Goal: Task Accomplishment & Management: Use online tool/utility

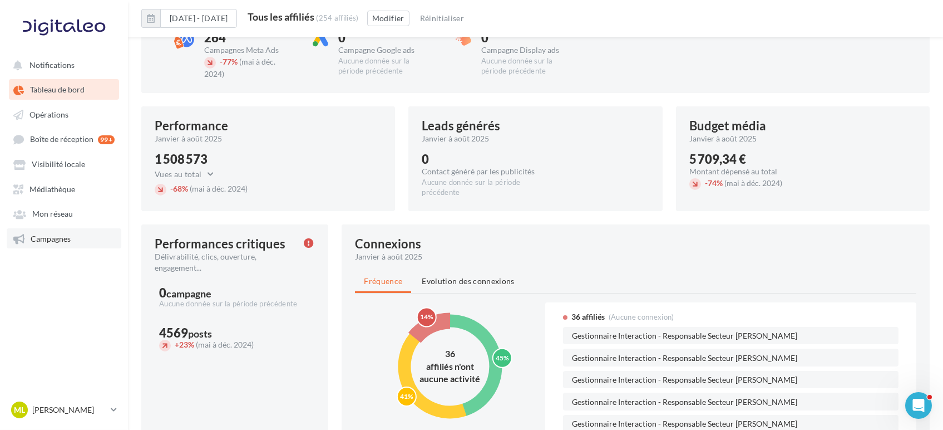
click at [63, 245] on link "Campagnes" at bounding box center [64, 238] width 115 height 20
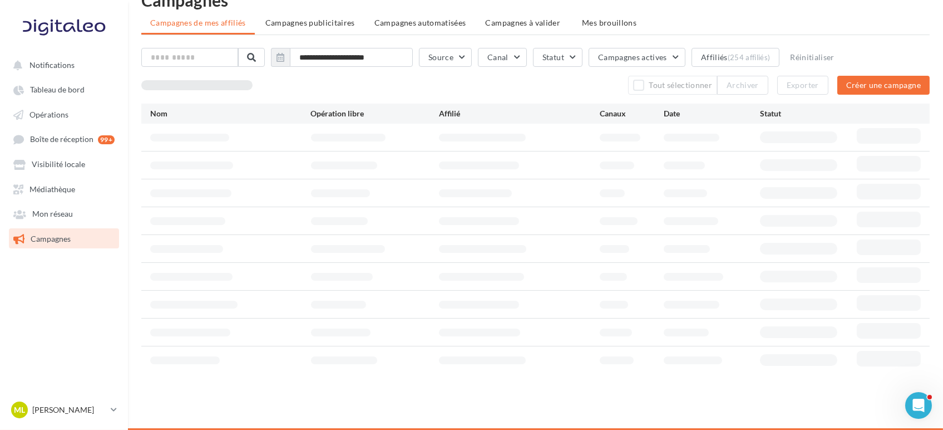
scroll to position [18, 0]
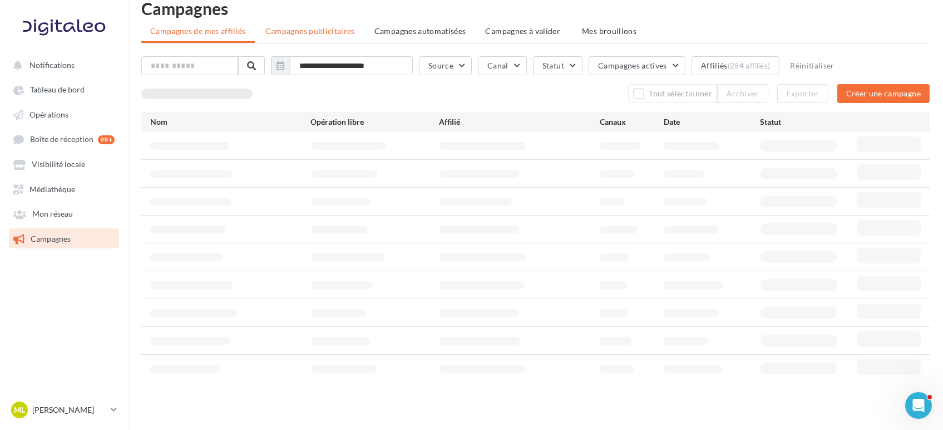
click at [321, 28] on span "Campagnes publicitaires" at bounding box center [310, 30] width 90 height 9
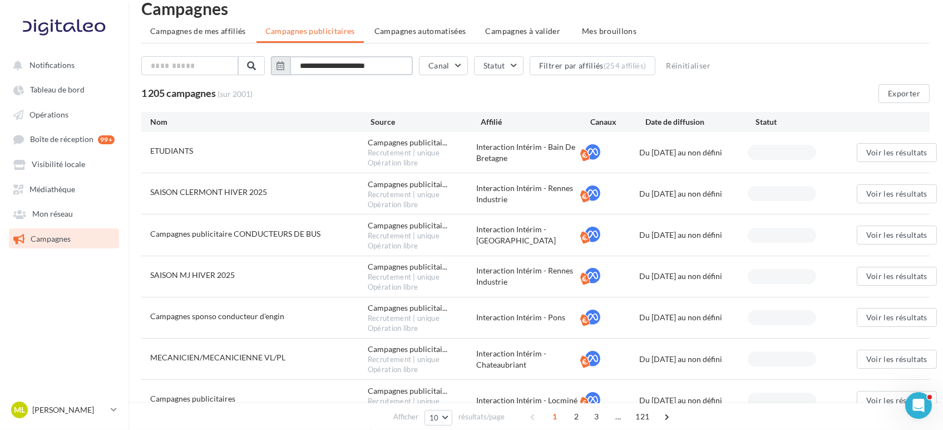
click at [321, 67] on input "**********" at bounding box center [351, 65] width 123 height 19
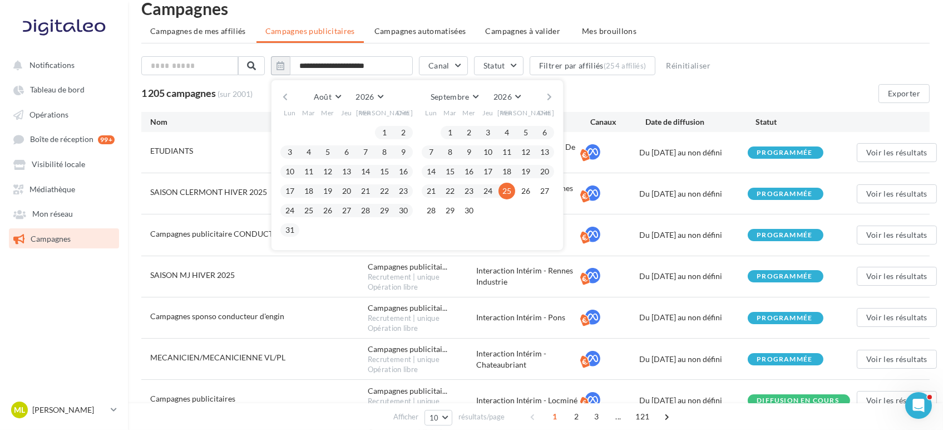
click at [299, 104] on div "Août [PERSON_NAME] Mars Avril Mai Juin Juillet Août Septembre Octobre Novembre …" at bounding box center [417, 97] width 254 height 16
click at [298, 97] on div "Août [PERSON_NAME] Mars Avril Mai Juin Juillet Août Septembre Octobre Novembre …" at bounding box center [417, 97] width 254 height 16
click at [285, 99] on div "Août [PERSON_NAME] Mars Avril Mai Juin Juillet Août Septembre Octobre Novembre …" at bounding box center [417, 165] width 293 height 171
click at [290, 98] on button "button" at bounding box center [285, 97] width 9 height 16
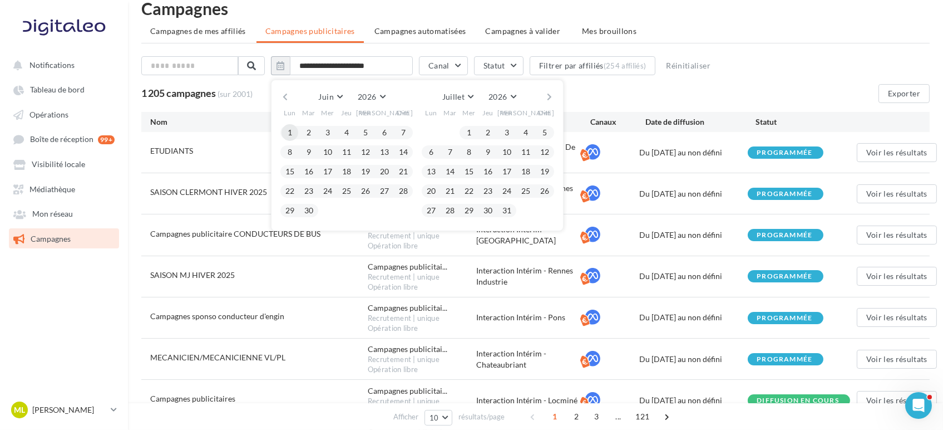
click at [298, 132] on button "1" at bounding box center [290, 132] width 17 height 17
click at [554, 100] on button "button" at bounding box center [549, 97] width 9 height 16
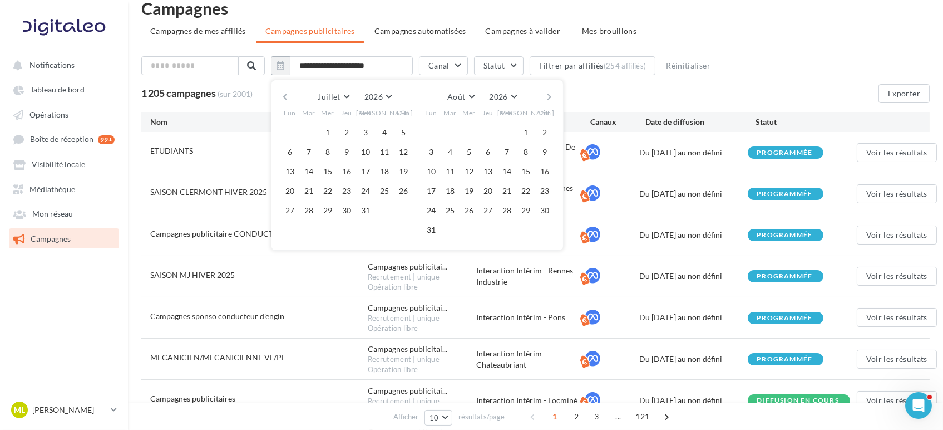
click at [554, 100] on button "button" at bounding box center [549, 97] width 9 height 16
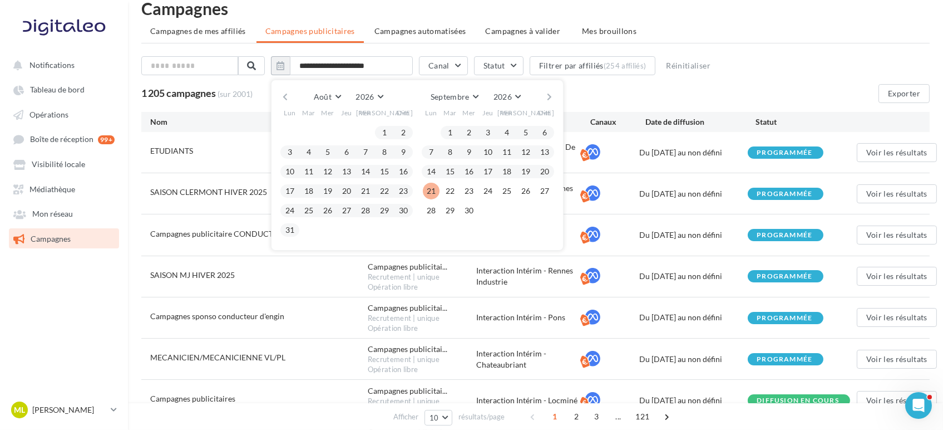
click at [432, 190] on button "21" at bounding box center [431, 191] width 17 height 17
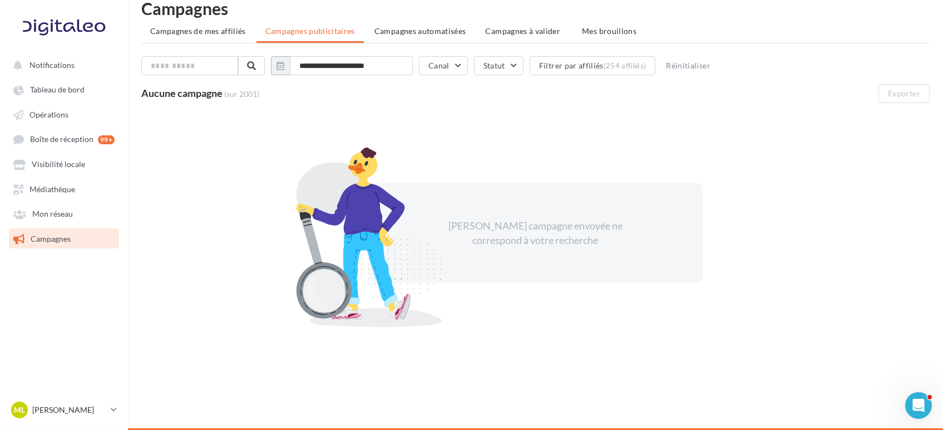
click at [368, 76] on div "**********" at bounding box center [535, 67] width 789 height 23
click at [373, 71] on input "**********" at bounding box center [351, 65] width 123 height 19
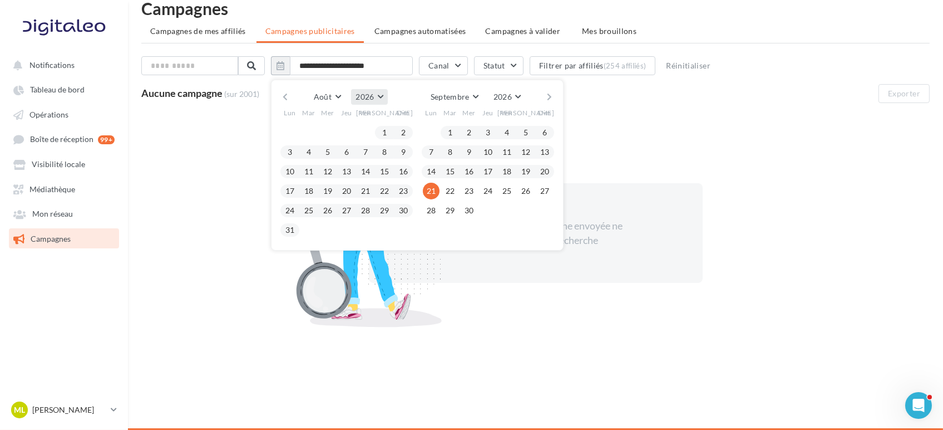
click at [374, 94] on span "2026" at bounding box center [365, 96] width 18 height 9
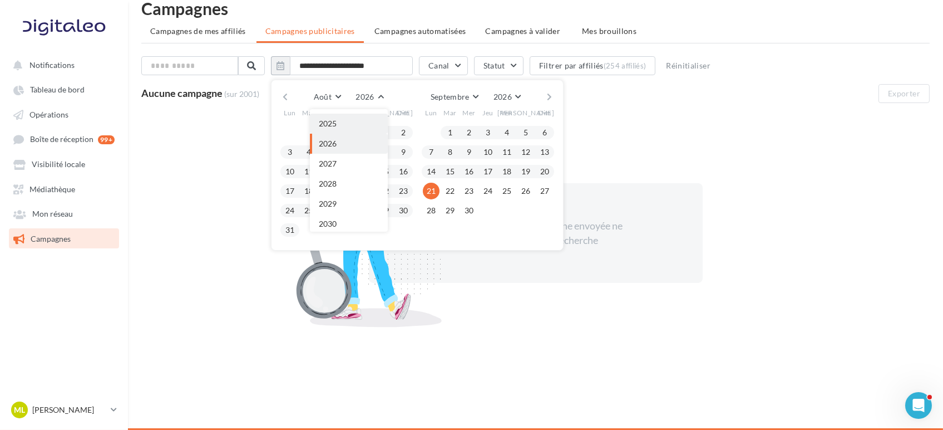
click at [361, 129] on button "2025" at bounding box center [349, 124] width 78 height 20
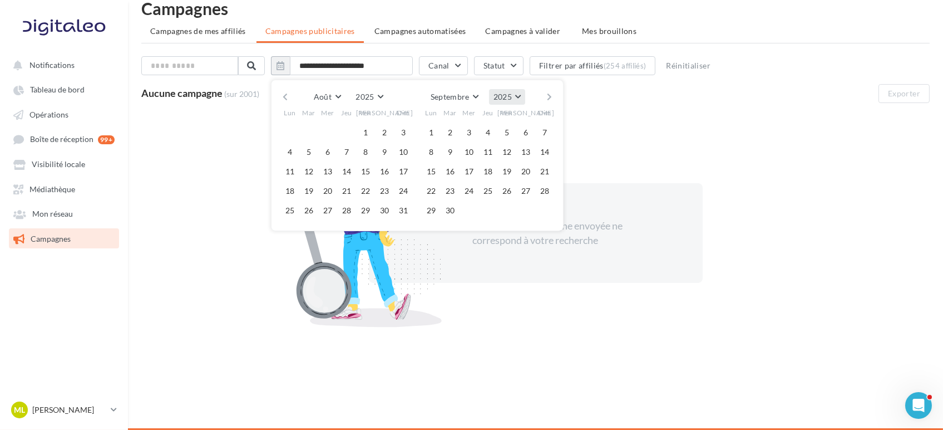
click at [523, 93] on button "2025" at bounding box center [507, 97] width 36 height 16
click at [299, 106] on div "Lun" at bounding box center [290, 113] width 19 height 17
click at [290, 95] on button "button" at bounding box center [285, 97] width 9 height 16
click at [290, 94] on button "button" at bounding box center [285, 97] width 9 height 16
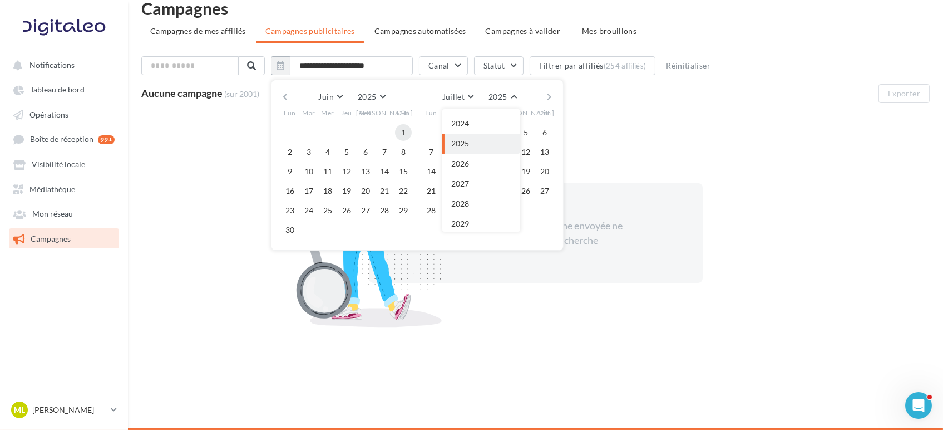
click at [406, 136] on button "1" at bounding box center [403, 132] width 17 height 17
click at [554, 99] on button "button" at bounding box center [549, 97] width 9 height 16
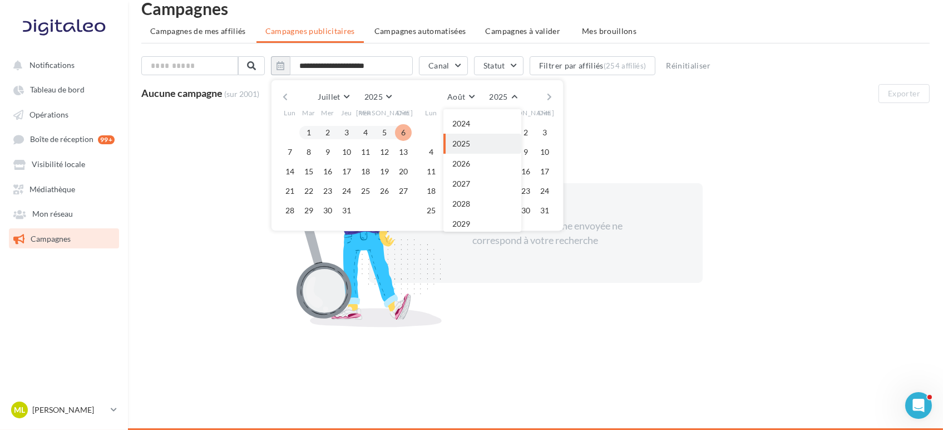
click at [554, 99] on button "button" at bounding box center [549, 97] width 9 height 16
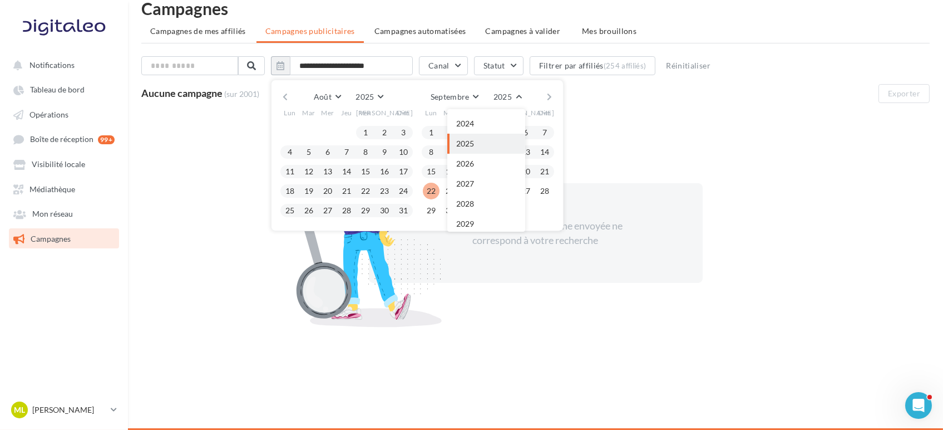
click at [432, 190] on button "22" at bounding box center [431, 191] width 17 height 17
type input "**********"
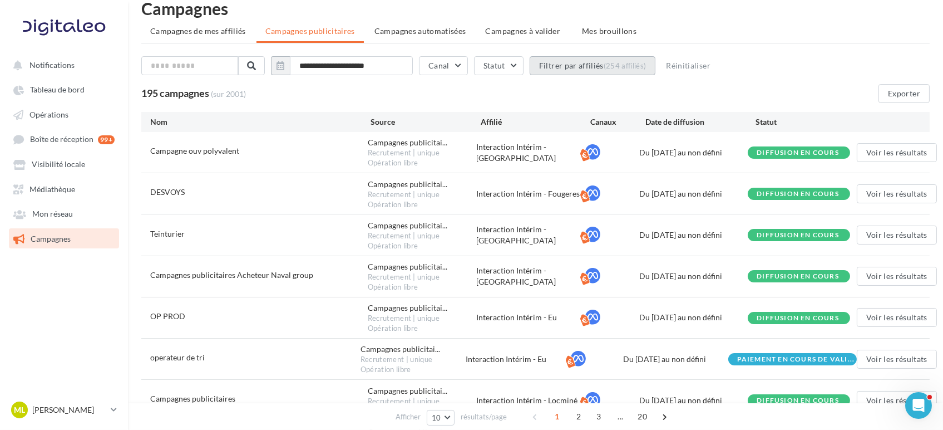
click at [609, 61] on div "(254 affiliés)" at bounding box center [625, 65] width 43 height 9
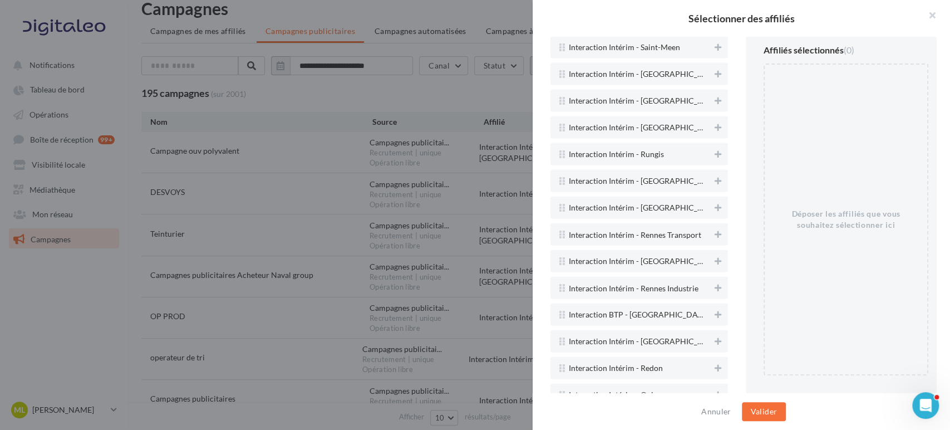
scroll to position [4428, 0]
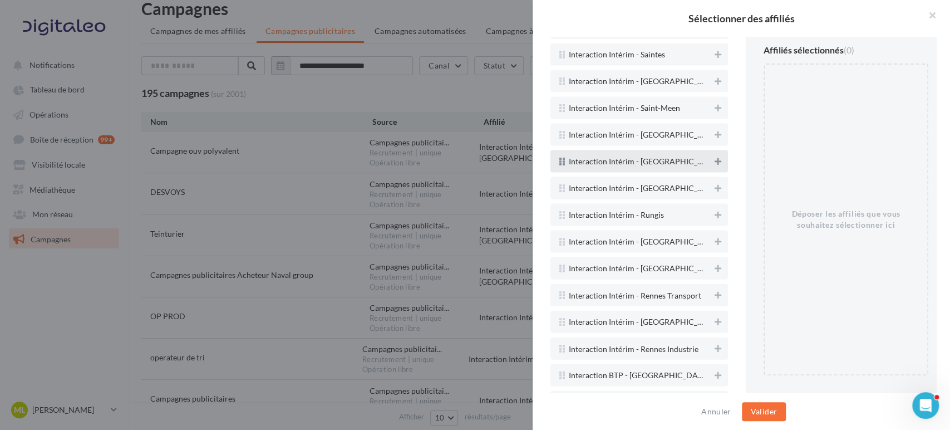
click at [715, 158] on icon at bounding box center [718, 162] width 7 height 8
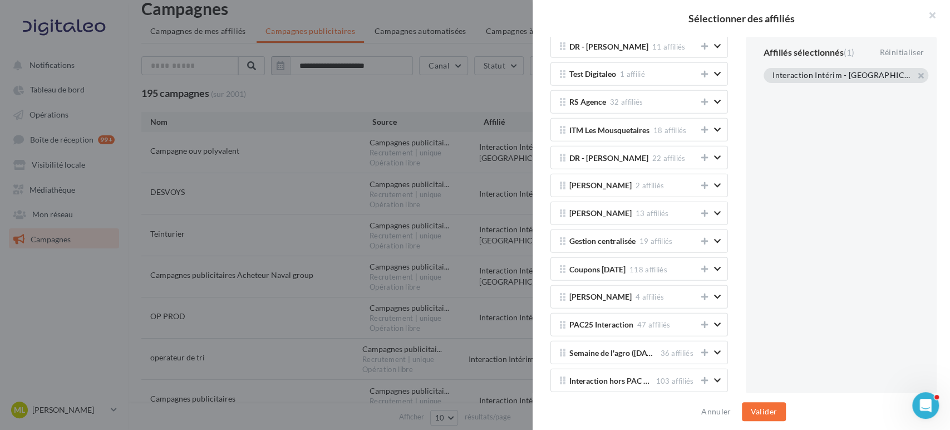
scroll to position [2387, 0]
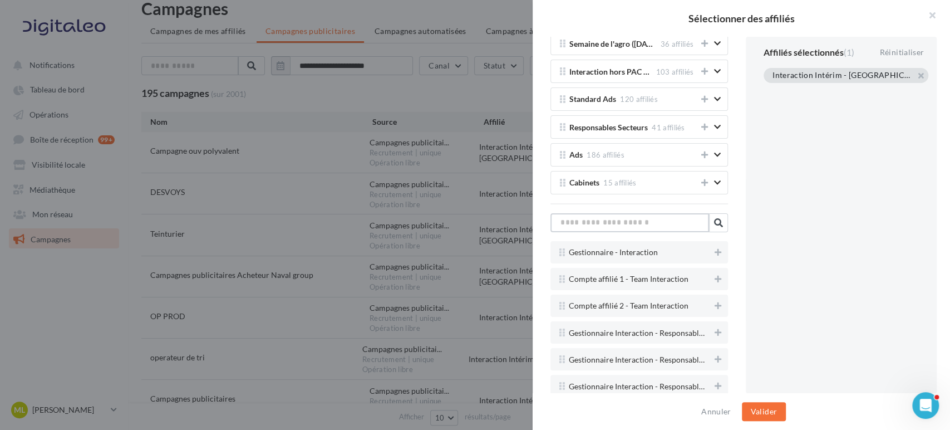
click at [623, 215] on input "text" at bounding box center [629, 222] width 159 height 19
type input "*"
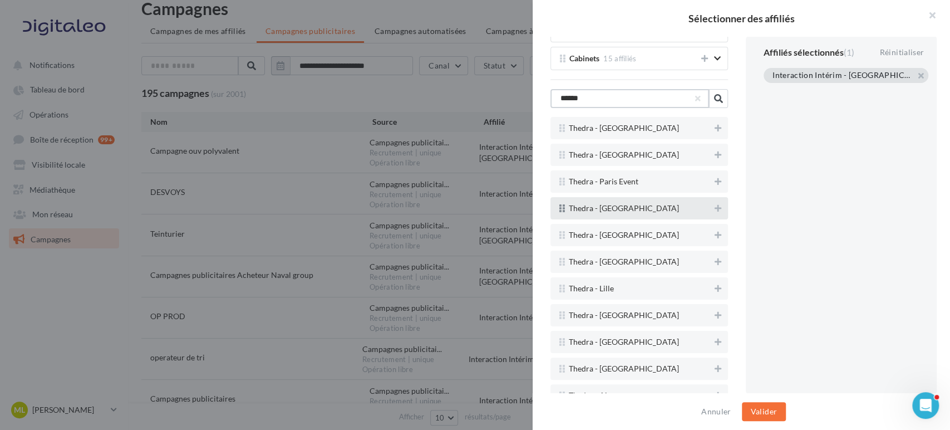
scroll to position [2565, 0]
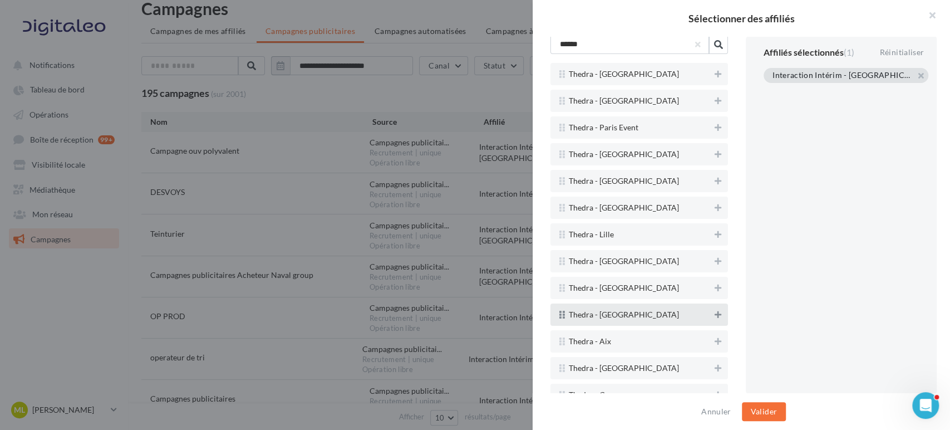
click at [712, 308] on button at bounding box center [717, 314] width 11 height 13
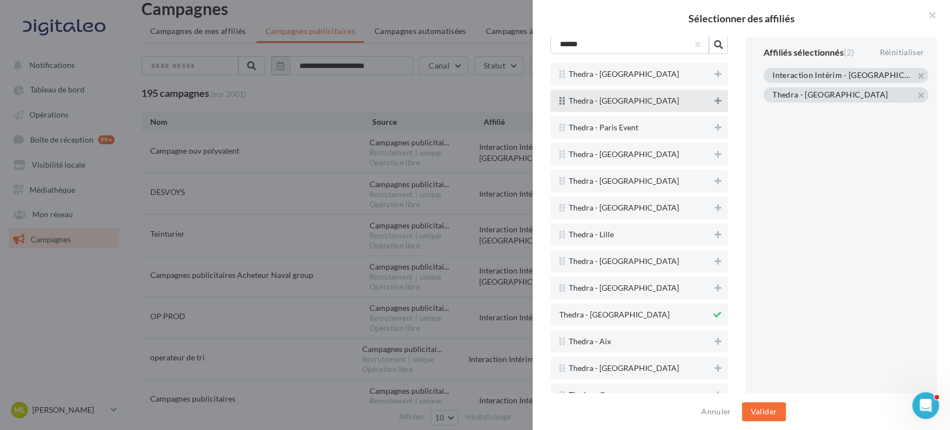
click at [715, 97] on icon at bounding box center [718, 101] width 7 height 8
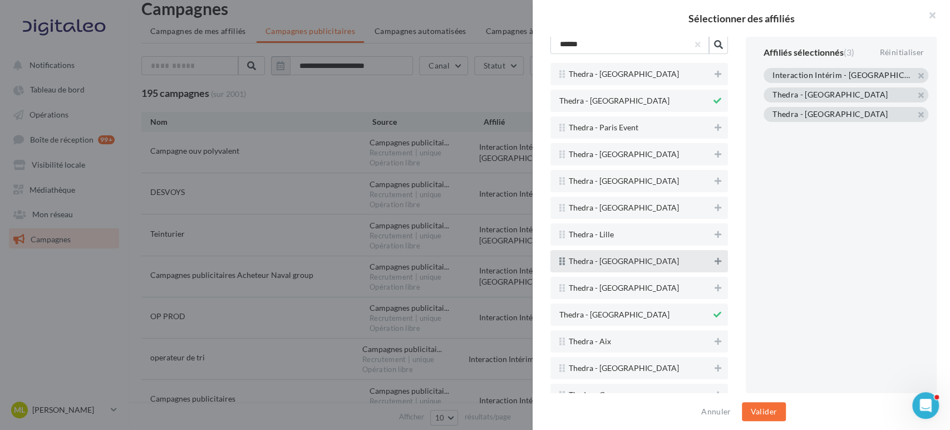
click at [712, 254] on button at bounding box center [717, 260] width 11 height 13
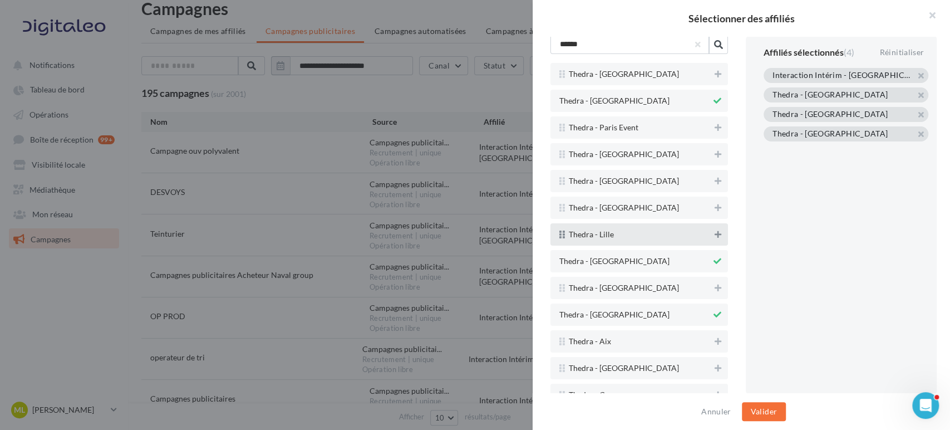
click at [712, 228] on button at bounding box center [717, 234] width 11 height 13
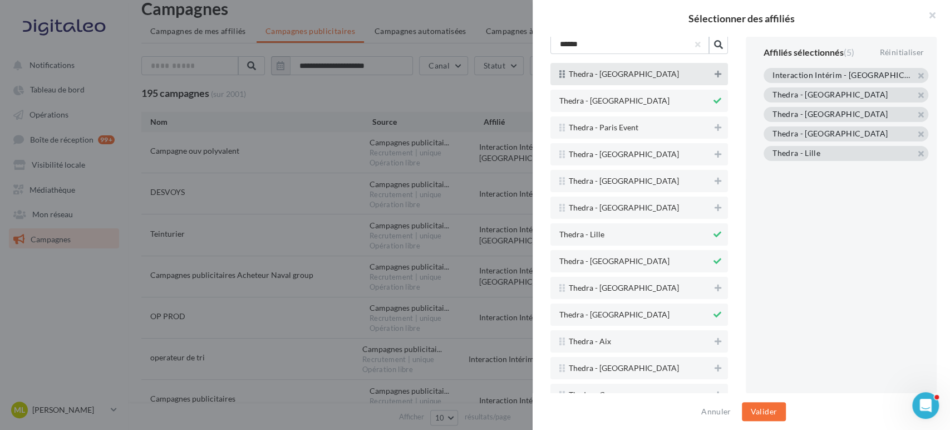
click at [715, 70] on icon at bounding box center [718, 74] width 7 height 8
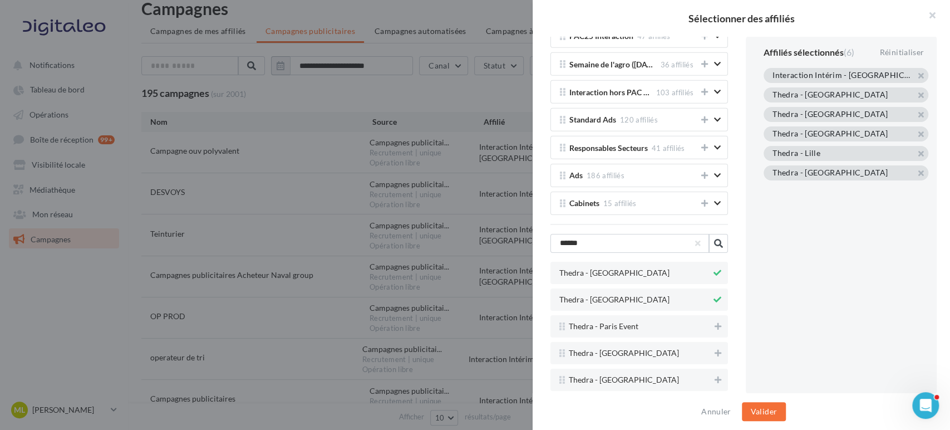
scroll to position [2379, 0]
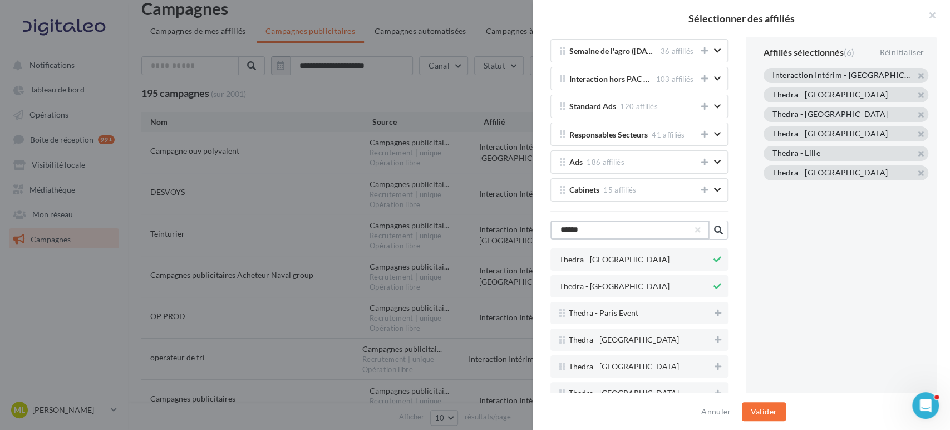
drag, startPoint x: 602, startPoint y: 209, endPoint x: 525, endPoint y: 212, distance: 76.8
click at [525, 212] on div "Sélectionner des affiliés Tous les affiliés 254 affiliés Mes groupes d'affiliés…" at bounding box center [475, 215] width 950 height 430
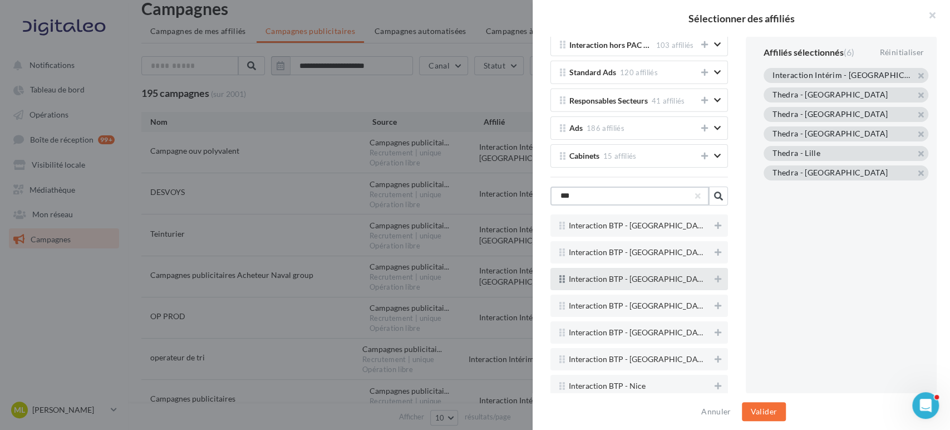
scroll to position [2441, 0]
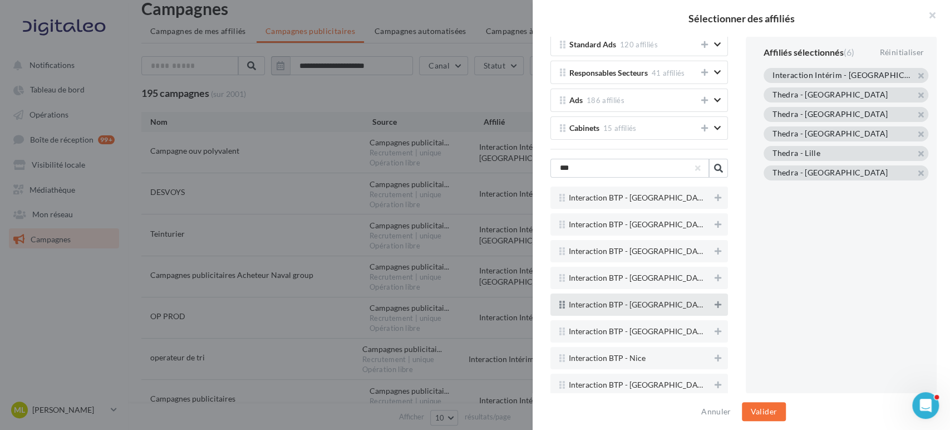
click at [715, 301] on icon at bounding box center [718, 305] width 7 height 8
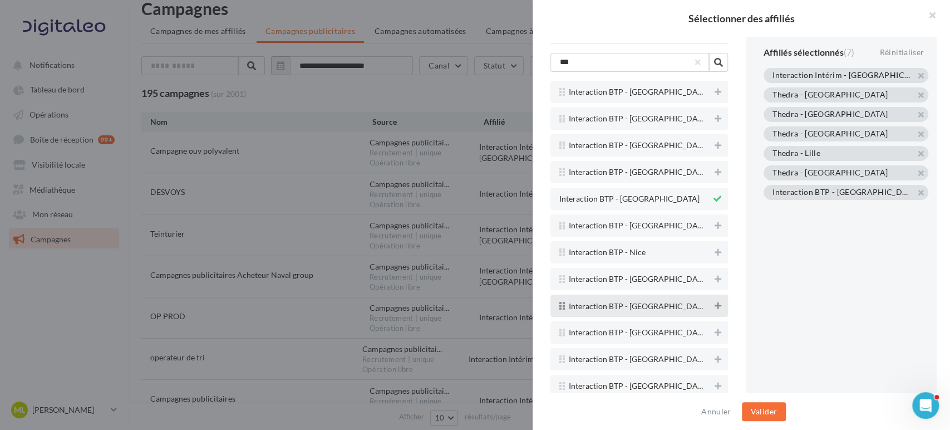
scroll to position [2565, 0]
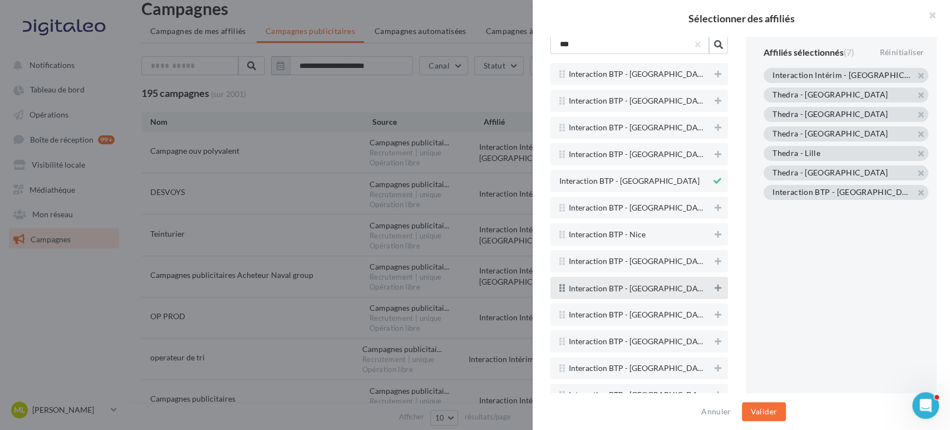
click at [715, 284] on icon at bounding box center [718, 288] width 7 height 8
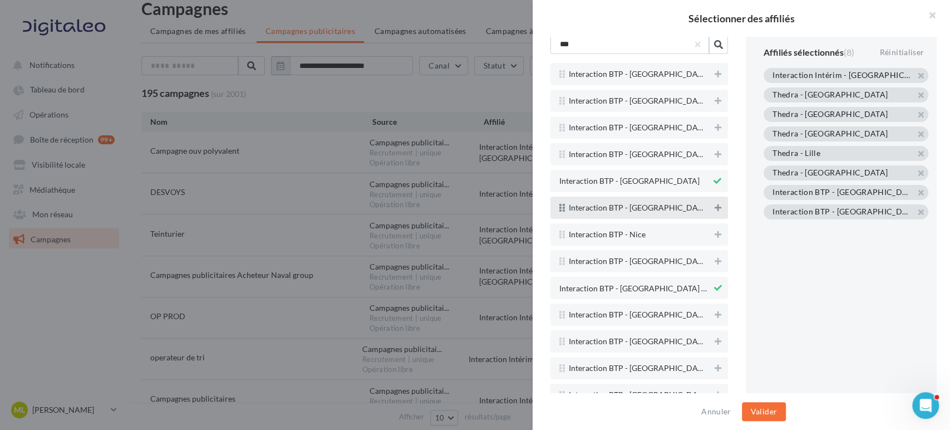
click at [715, 204] on icon at bounding box center [718, 208] width 7 height 8
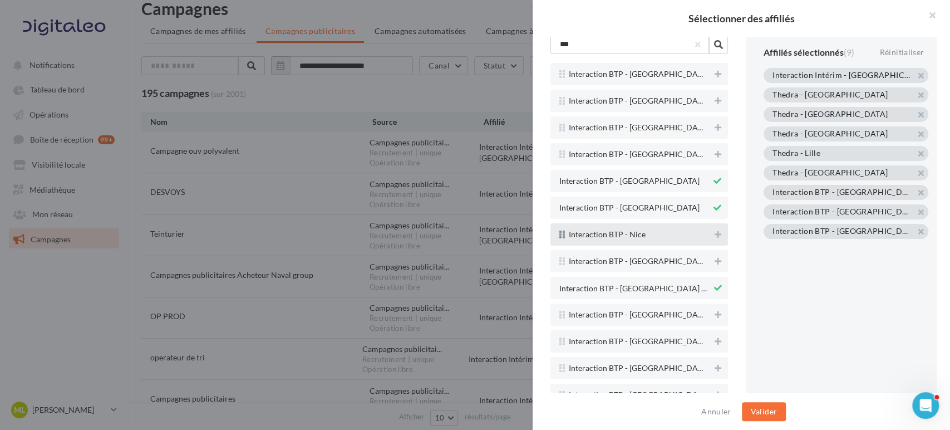
scroll to position [2441, 0]
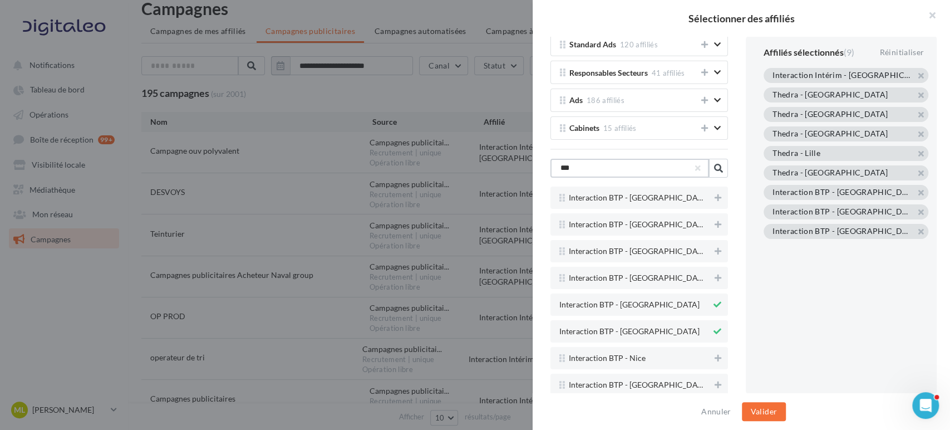
drag, startPoint x: 616, startPoint y: 149, endPoint x: 529, endPoint y: 149, distance: 86.8
click at [529, 149] on div "Sélectionner des affiliés Tous les affiliés 254 affiliés Mes groupes d'affiliés…" at bounding box center [475, 215] width 950 height 430
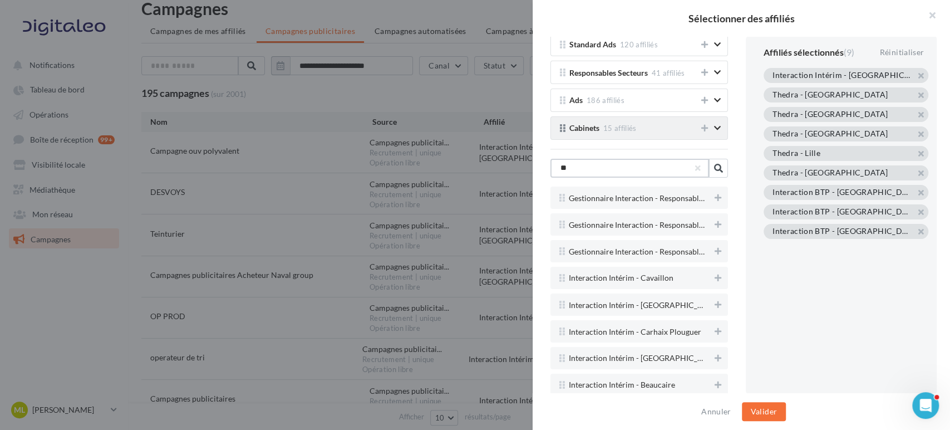
type input "*"
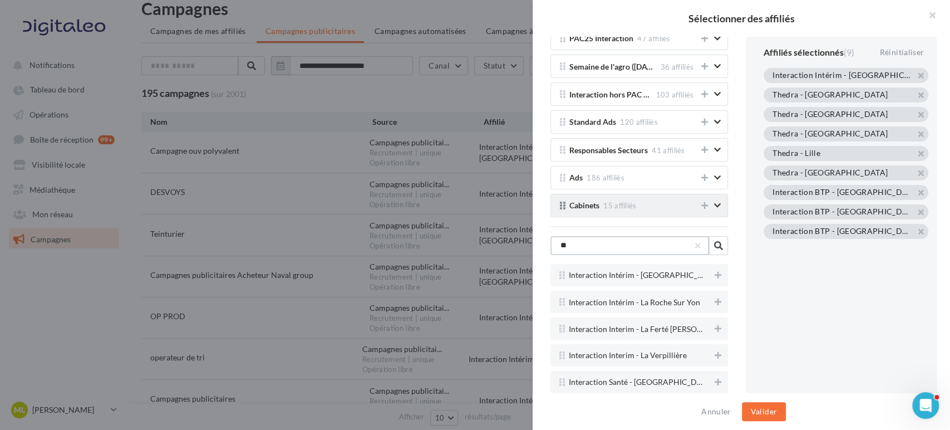
type input "*"
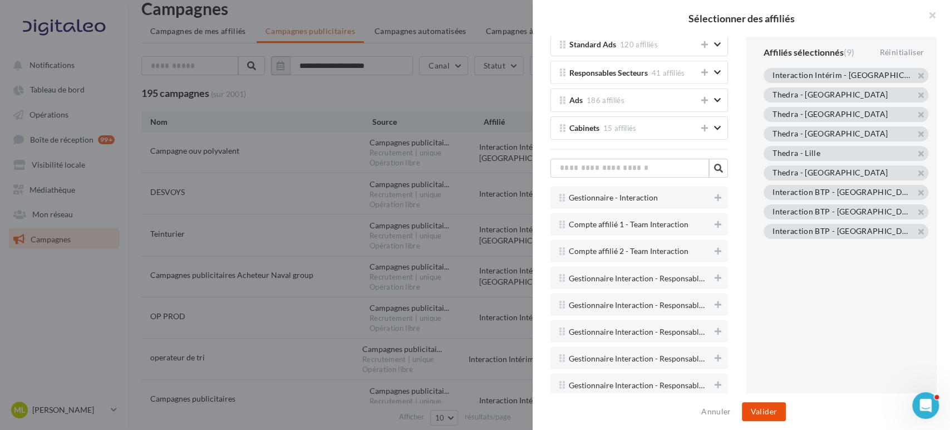
click at [775, 416] on button "Valider" at bounding box center [764, 411] width 44 height 19
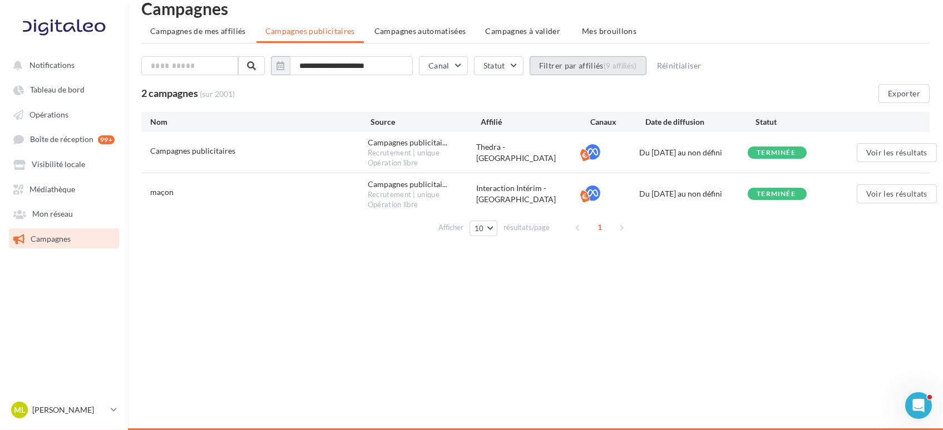
click at [628, 66] on div "(9 affiliés)" at bounding box center [620, 65] width 33 height 9
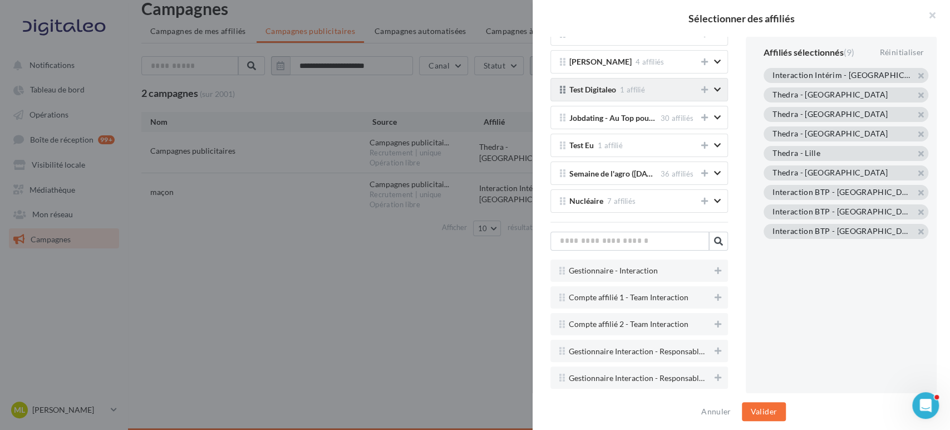
scroll to position [2412, 0]
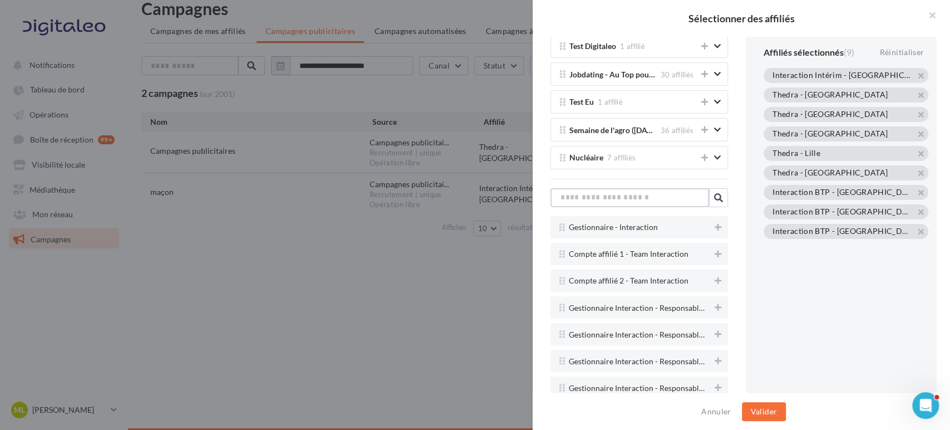
click at [635, 189] on input "text" at bounding box center [629, 197] width 159 height 19
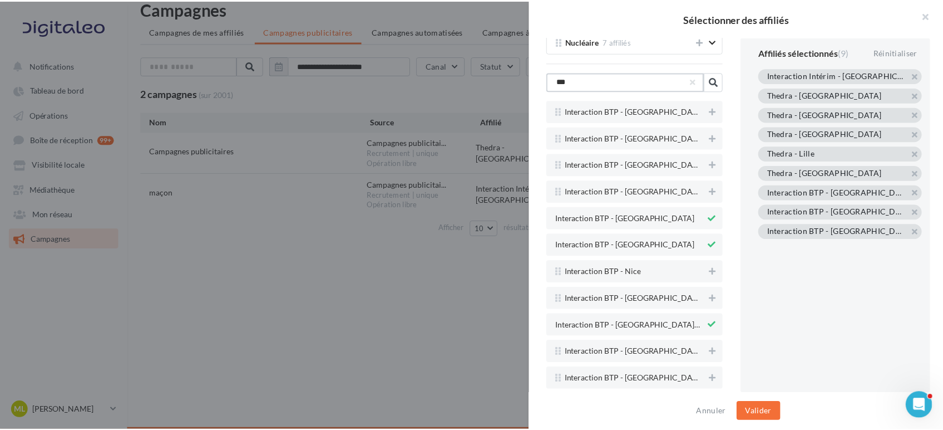
scroll to position [2535, 0]
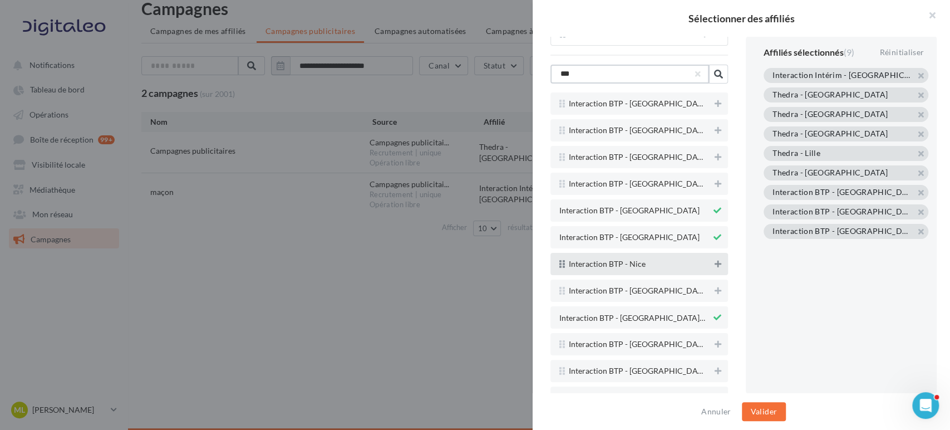
type input "***"
click at [715, 260] on icon at bounding box center [718, 264] width 7 height 8
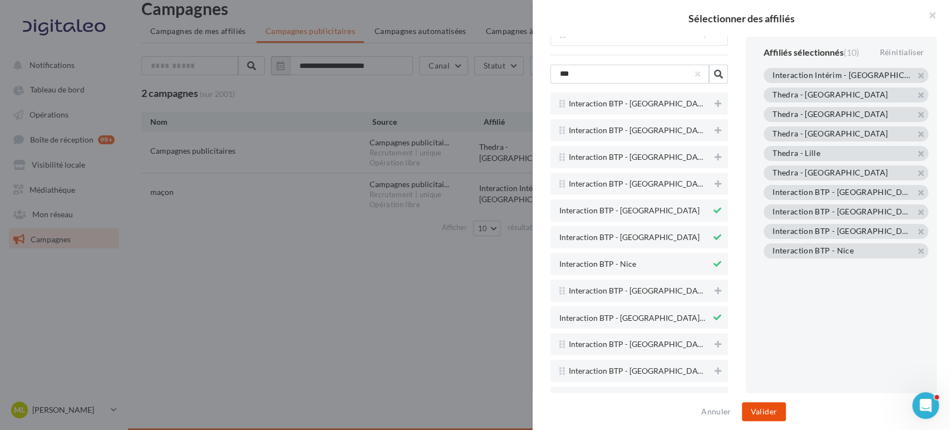
click at [760, 408] on button "Valider" at bounding box center [764, 411] width 44 height 19
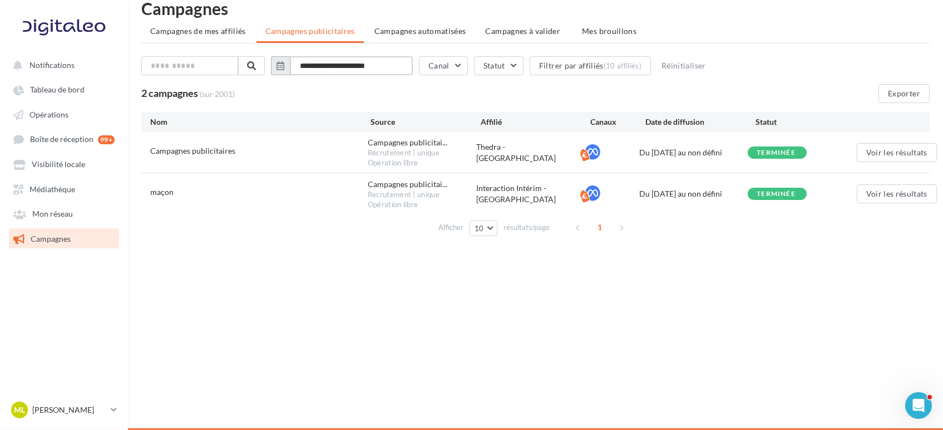
click at [338, 64] on input "**********" at bounding box center [351, 65] width 123 height 19
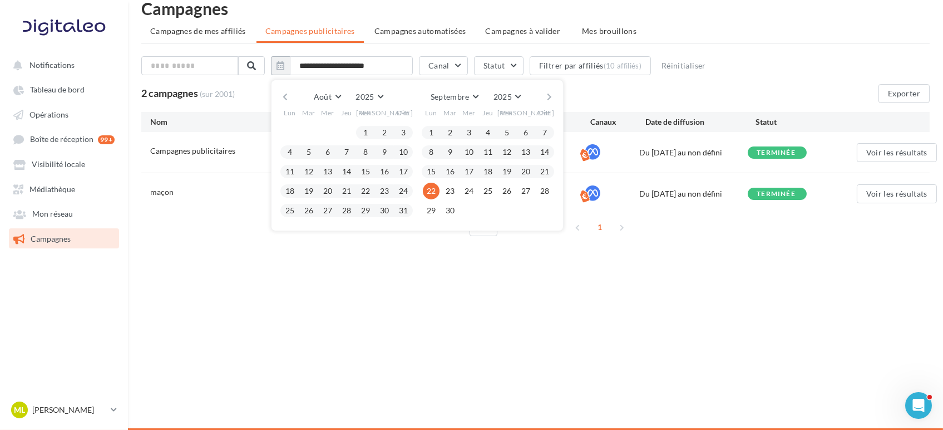
click at [290, 99] on button "button" at bounding box center [285, 97] width 9 height 16
click at [554, 95] on button "button" at bounding box center [549, 97] width 9 height 16
click at [490, 313] on div "Notifications Tableau de bord Opérations" at bounding box center [471, 215] width 943 height 430
